Goal: Task Accomplishment & Management: Use online tool/utility

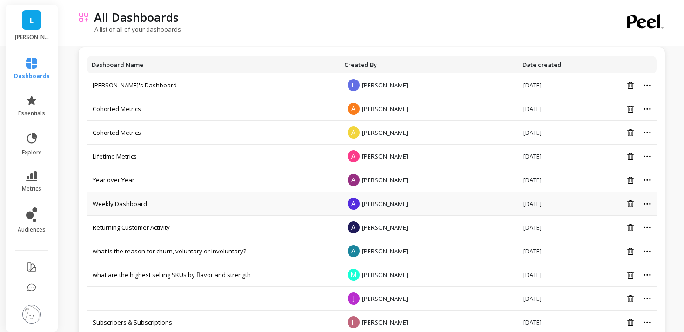
scroll to position [67, 0]
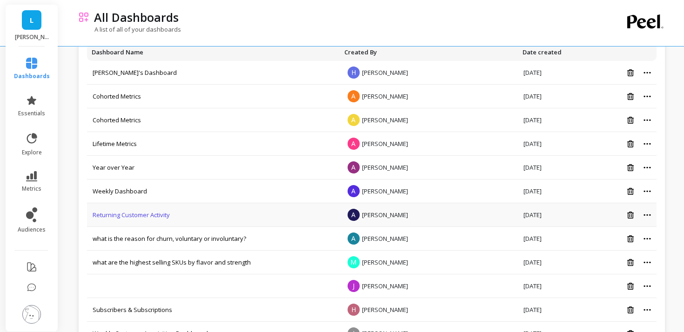
click at [143, 214] on link "Returning Customer Activity" at bounding box center [131, 215] width 77 height 8
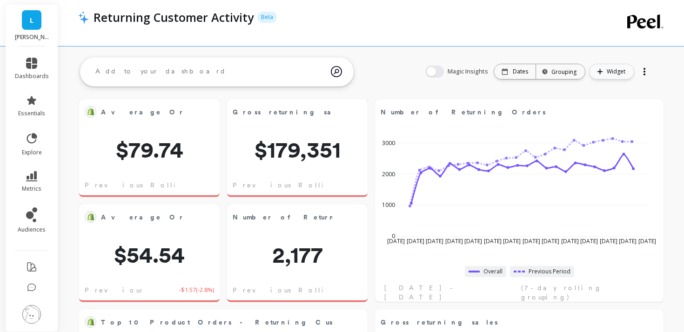
click at [605, 73] on button "Widget" at bounding box center [611, 72] width 45 height 16
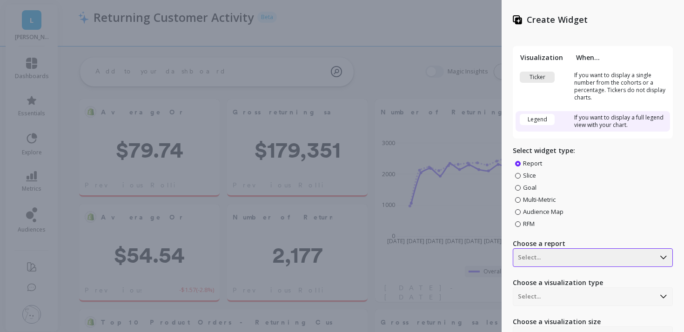
click at [580, 261] on div "option , selected. Select is focused ,type to refine list, press Down to open t…" at bounding box center [593, 257] width 160 height 19
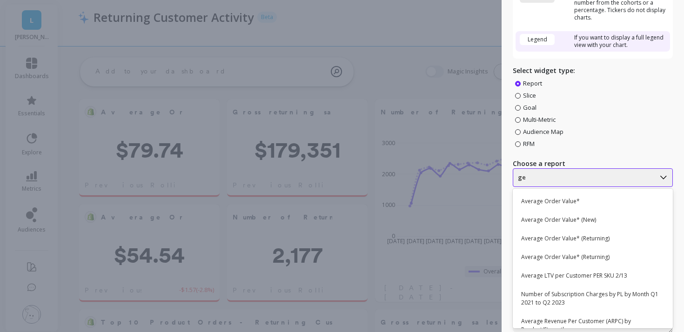
type input "g"
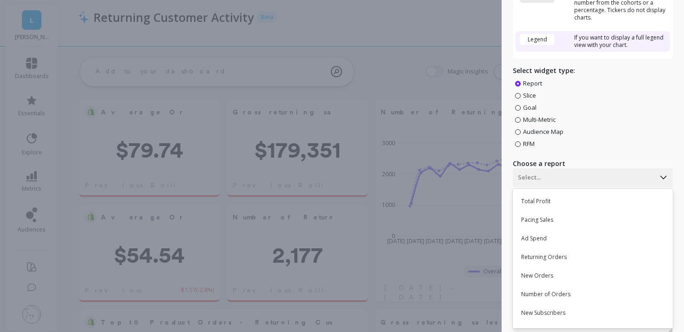
click at [469, 230] on div "Create Widget Visualization When... Ticker If you want to display a single numb…" at bounding box center [342, 166] width 684 height 332
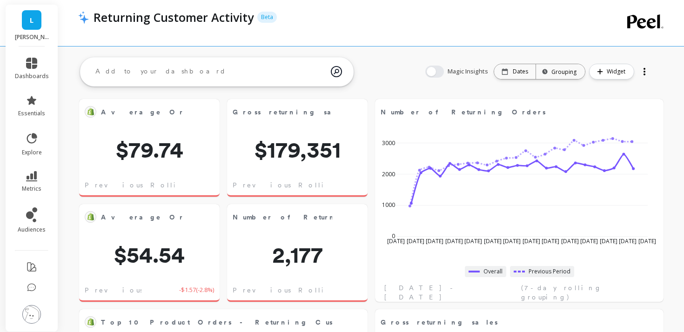
click at [34, 26] on link "L" at bounding box center [32, 20] width 20 height 20
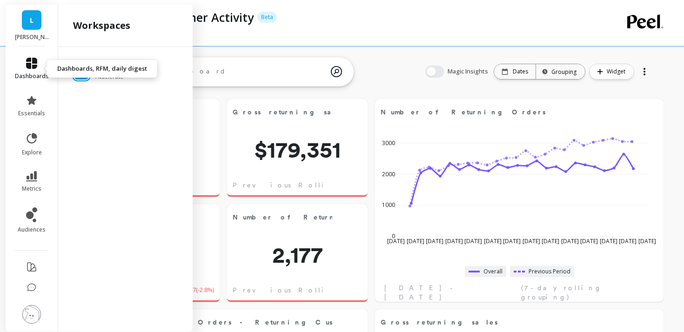
click at [28, 66] on icon at bounding box center [31, 63] width 11 height 11
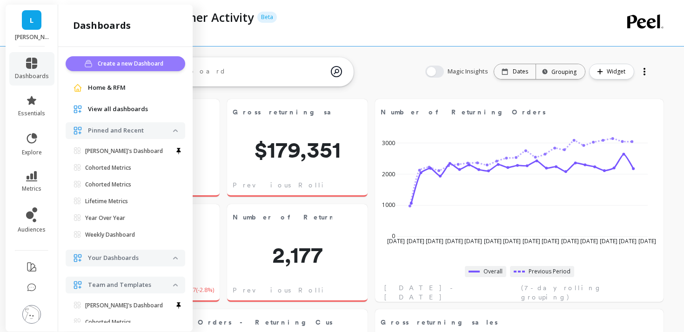
click at [86, 61] on icon "button" at bounding box center [89, 63] width 9 height 7
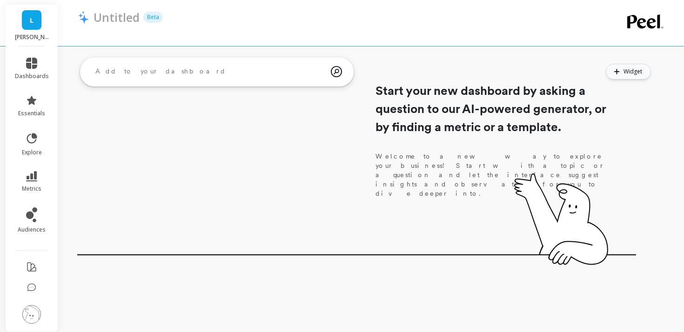
click at [627, 78] on button "Widget" at bounding box center [628, 72] width 45 height 16
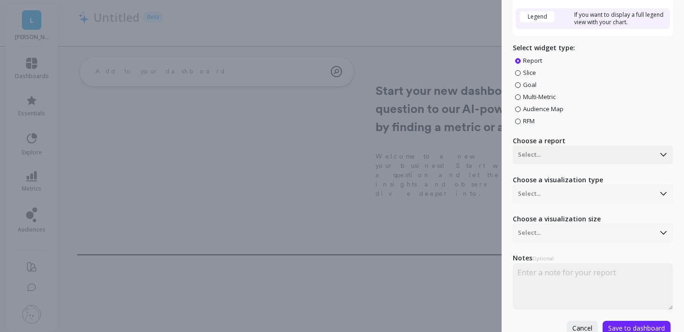
scroll to position [106, 0]
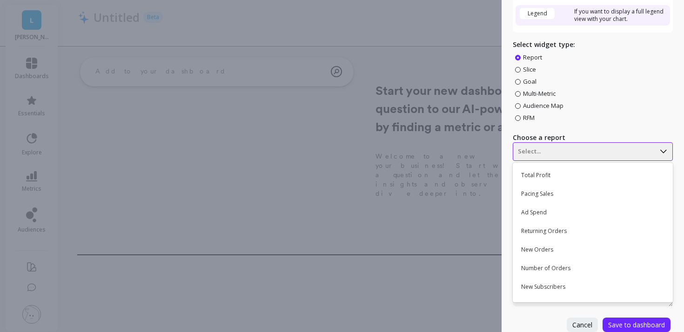
click at [555, 151] on div at bounding box center [584, 151] width 132 height 11
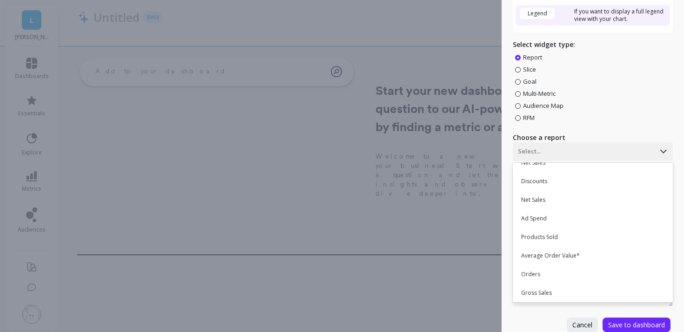
scroll to position [164, 0]
click at [534, 233] on div "Products Sold" at bounding box center [591, 235] width 152 height 16
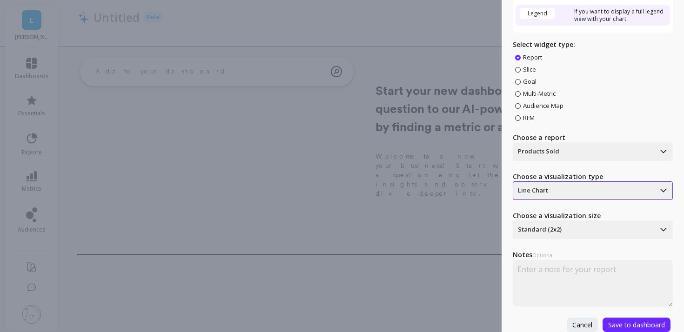
click at [542, 191] on div at bounding box center [584, 190] width 132 height 11
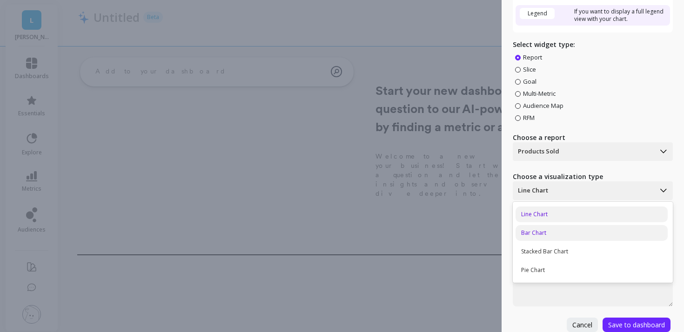
click at [541, 231] on div "Bar Chart" at bounding box center [591, 233] width 152 height 16
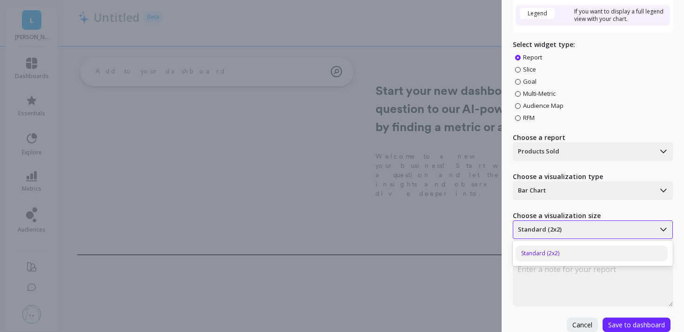
click at [541, 234] on div at bounding box center [584, 229] width 132 height 11
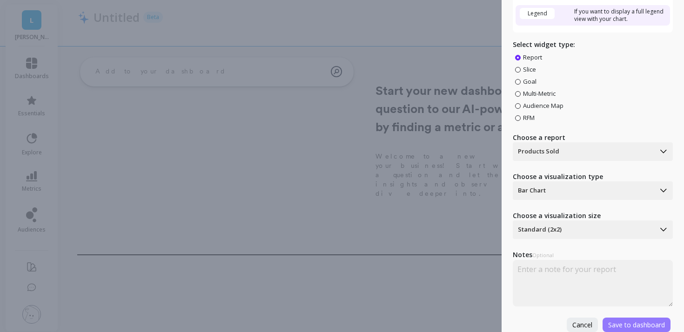
click at [626, 320] on button "Save to dashboard" at bounding box center [636, 325] width 68 height 14
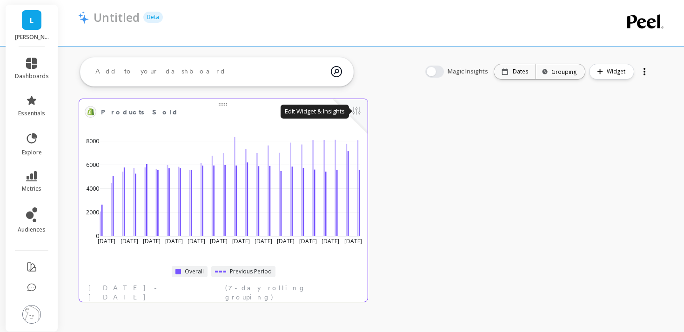
click at [356, 114] on button at bounding box center [356, 111] width 11 height 13
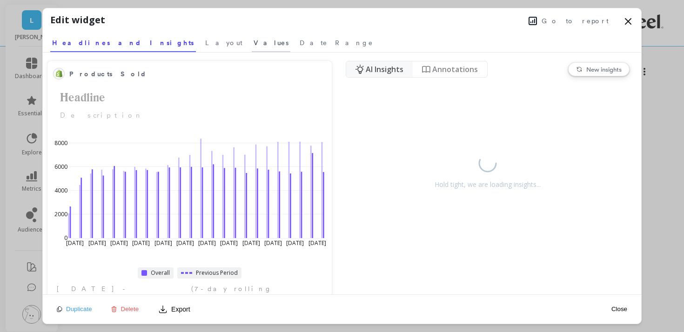
click at [253, 43] on span "Values" at bounding box center [270, 42] width 35 height 9
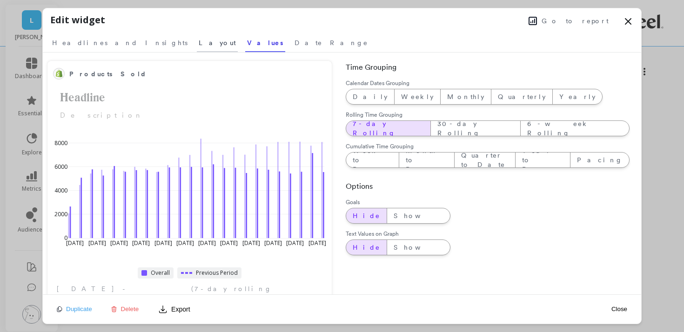
click at [197, 36] on link "Layout" at bounding box center [217, 41] width 41 height 21
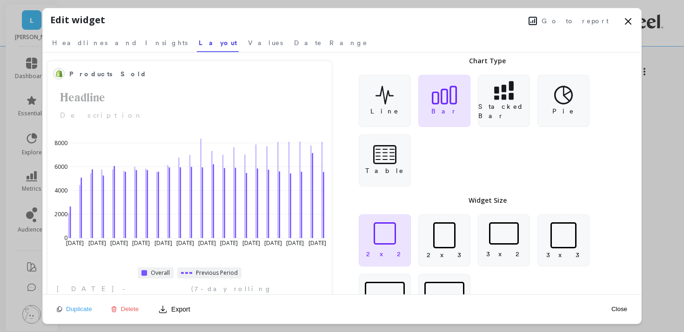
scroll to position [41, 0]
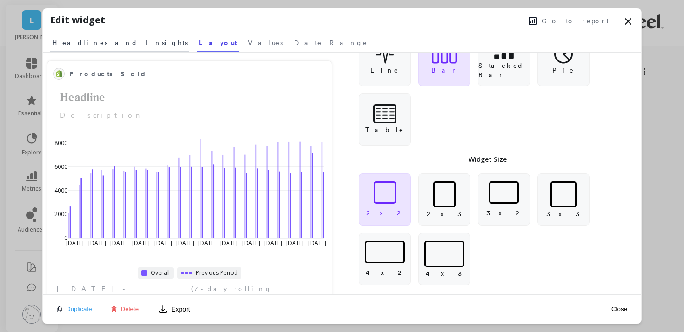
click at [107, 38] on link "Headlines and Insights" at bounding box center [119, 41] width 139 height 21
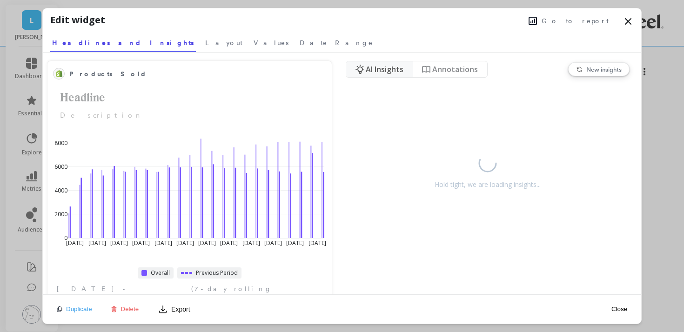
click at [574, 20] on span "Go to report" at bounding box center [574, 20] width 67 height 9
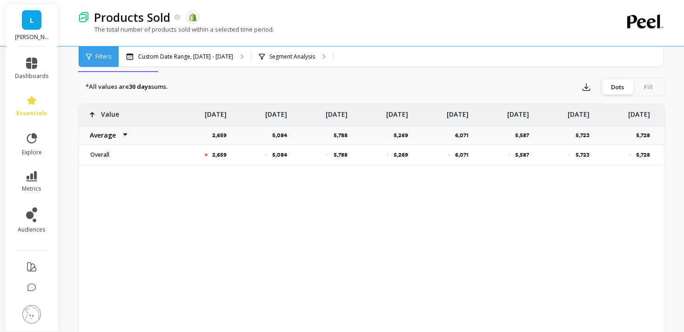
scroll to position [329, 0]
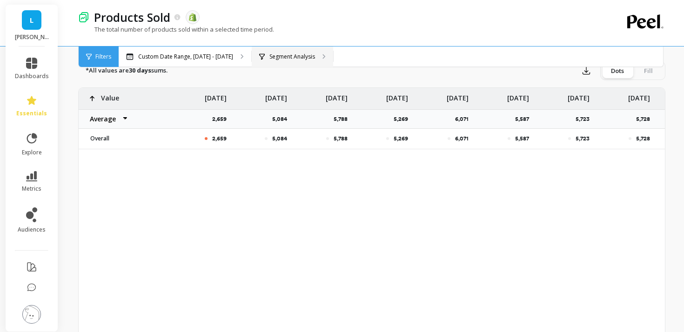
click at [307, 54] on p "Segment Analysis" at bounding box center [292, 56] width 46 height 7
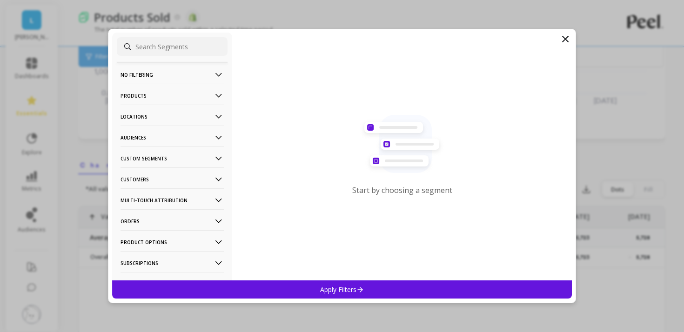
scroll to position [208, 0]
click at [194, 137] on p "Audiences" at bounding box center [171, 138] width 103 height 24
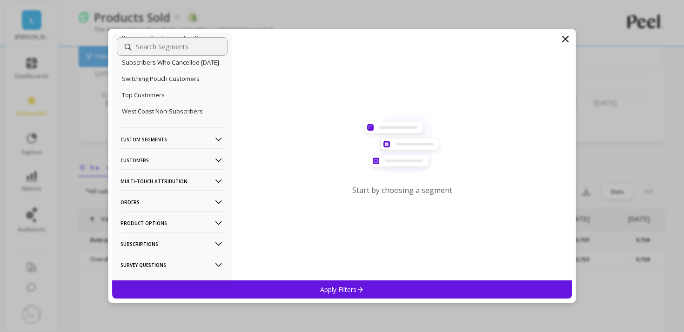
scroll to position [405, 0]
click at [193, 149] on p "Custom Segments" at bounding box center [171, 138] width 103 height 24
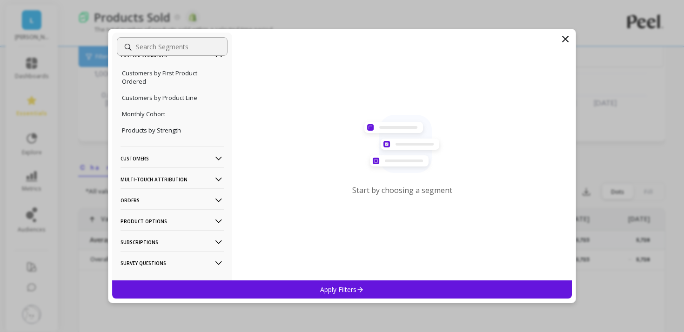
click at [187, 170] on p "Customers" at bounding box center [171, 159] width 103 height 24
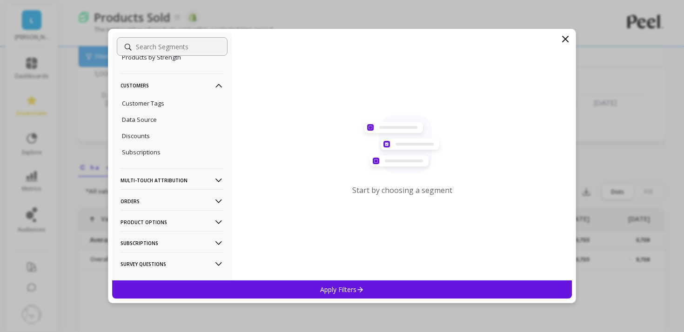
scroll to position [552, 0]
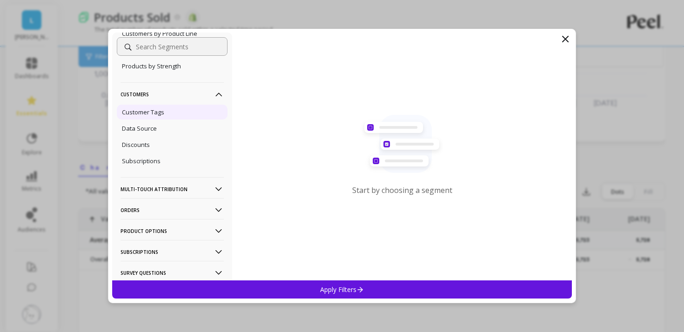
click at [156, 116] on p "Customer Tags" at bounding box center [143, 112] width 42 height 8
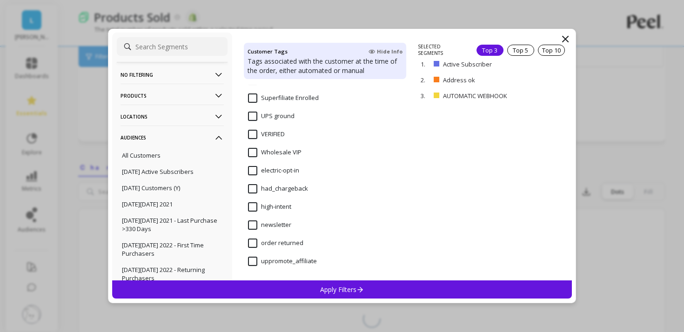
click at [187, 90] on p "Products" at bounding box center [171, 96] width 103 height 24
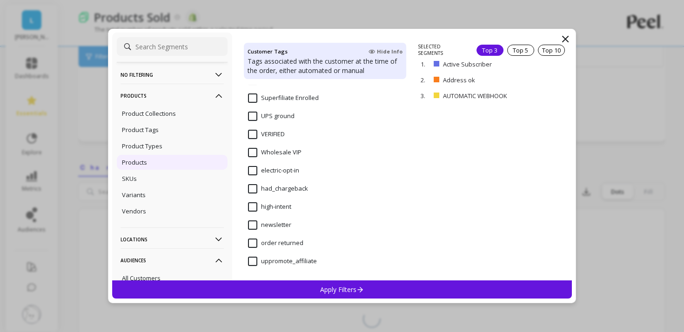
click at [159, 161] on div "Products" at bounding box center [172, 162] width 111 height 15
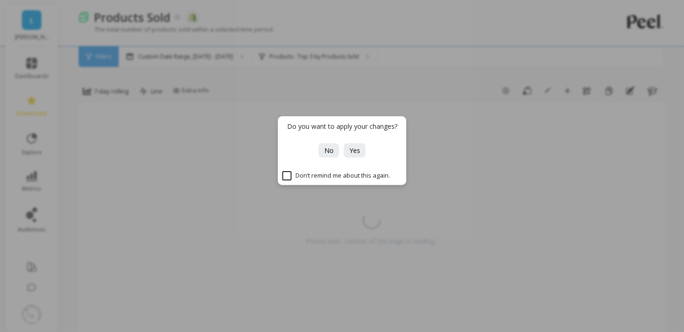
click at [76, 177] on div "Do you want to apply your changes? No Yes Don’t remind me about this again." at bounding box center [342, 166] width 684 height 332
click at [328, 150] on span "No" at bounding box center [328, 150] width 9 height 9
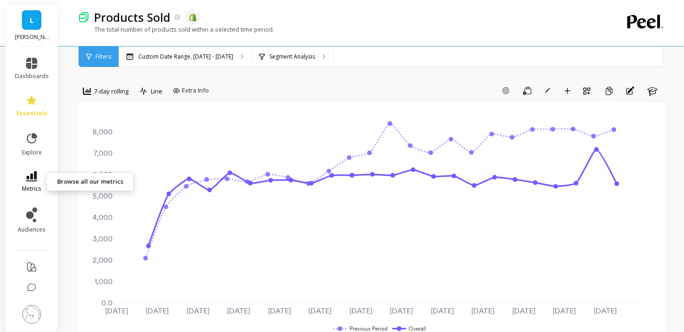
click at [30, 186] on span "metrics" at bounding box center [32, 188] width 20 height 7
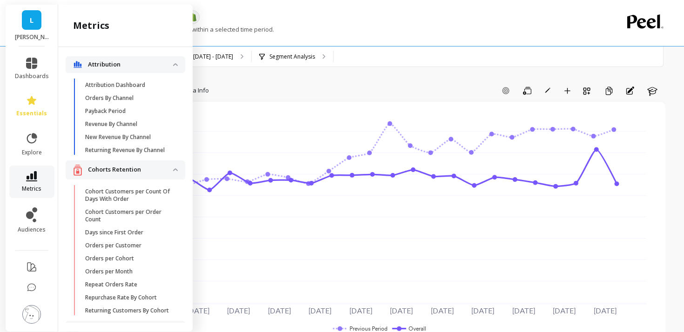
scroll to position [1107, 0]
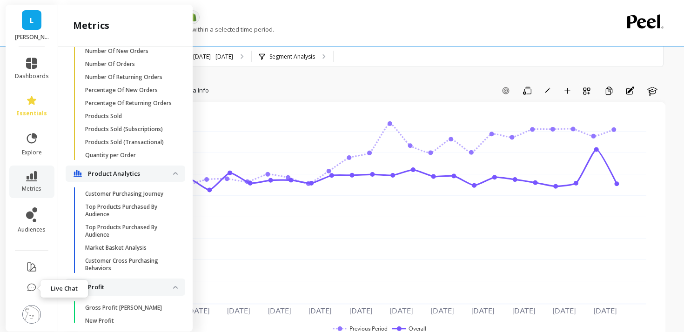
click at [34, 291] on icon at bounding box center [31, 287] width 9 height 9
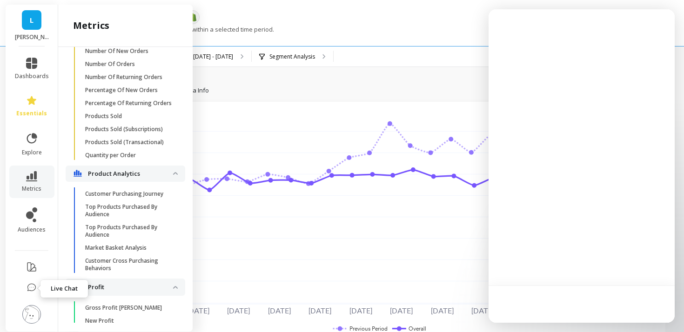
scroll to position [0, 0]
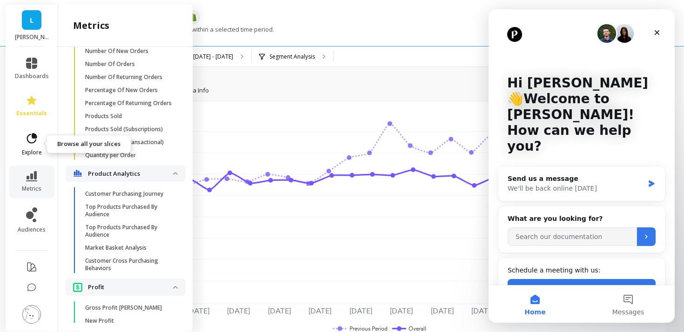
click at [32, 146] on link "explore" at bounding box center [32, 144] width 34 height 24
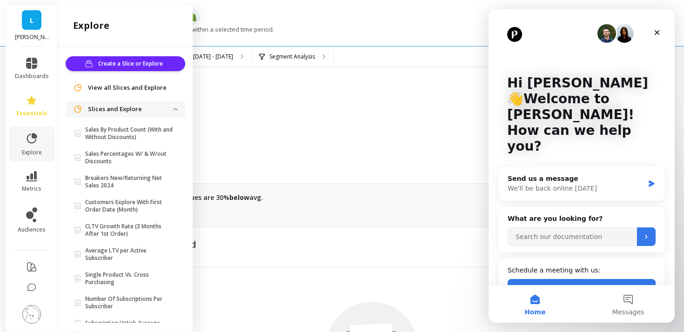
click at [123, 89] on span "View all Slices and Explore" at bounding box center [127, 87] width 79 height 9
